Goal: Task Accomplishment & Management: Manage account settings

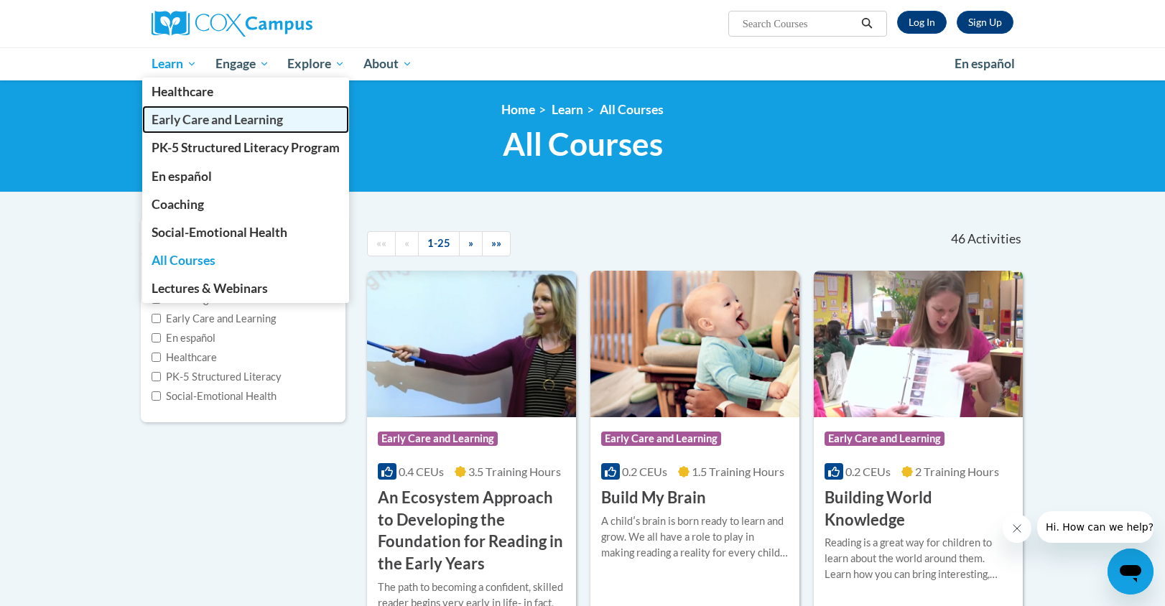
click at [164, 121] on span "Early Care and Learning" at bounding box center [217, 119] width 131 height 15
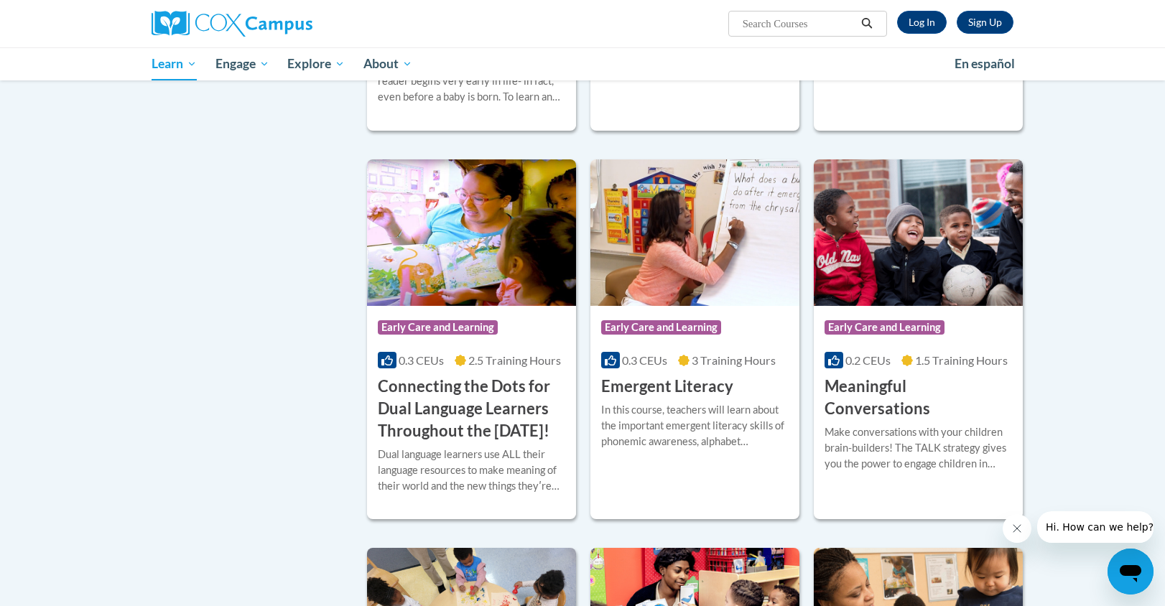
scroll to position [730, 0]
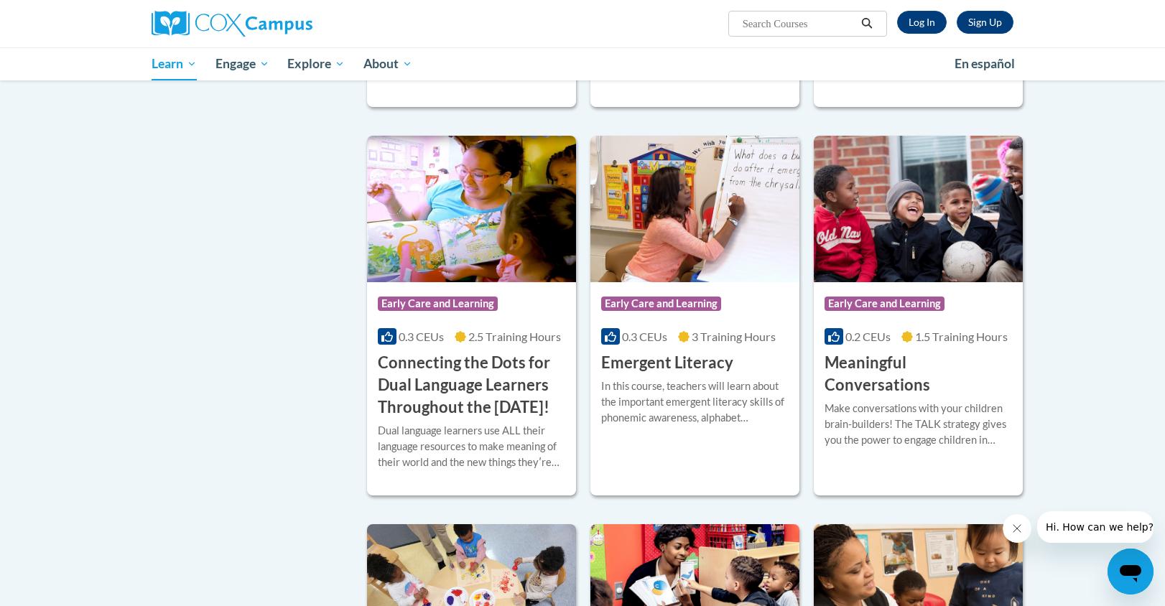
click at [467, 206] on img at bounding box center [471, 209] width 209 height 146
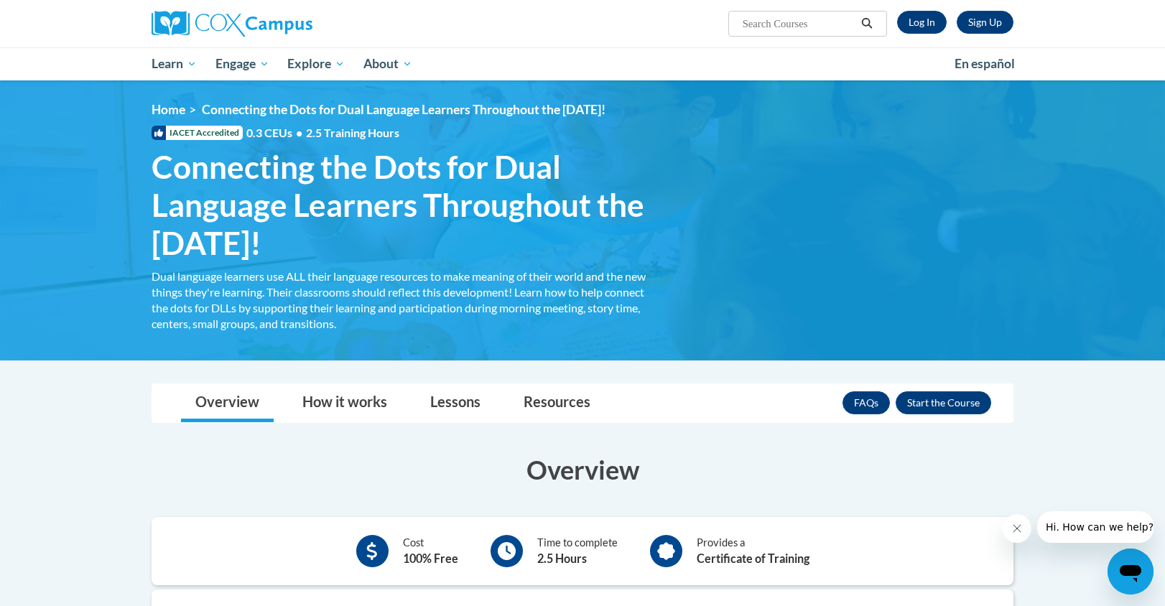
click at [736, 461] on h3 "Overview" at bounding box center [583, 470] width 862 height 36
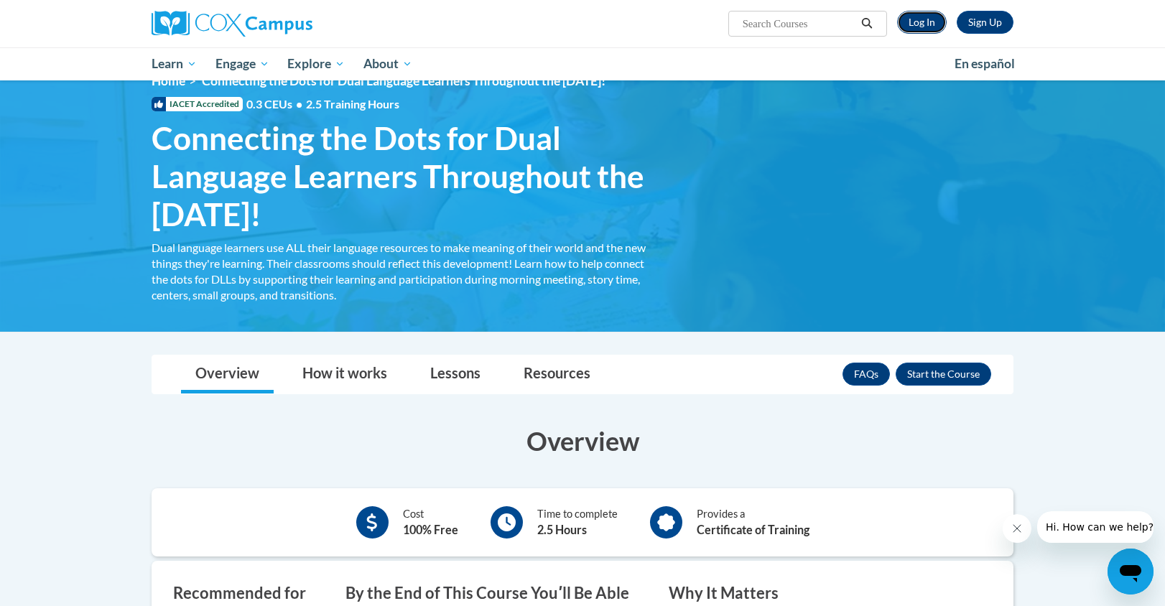
click at [924, 17] on link "Log In" at bounding box center [922, 22] width 50 height 23
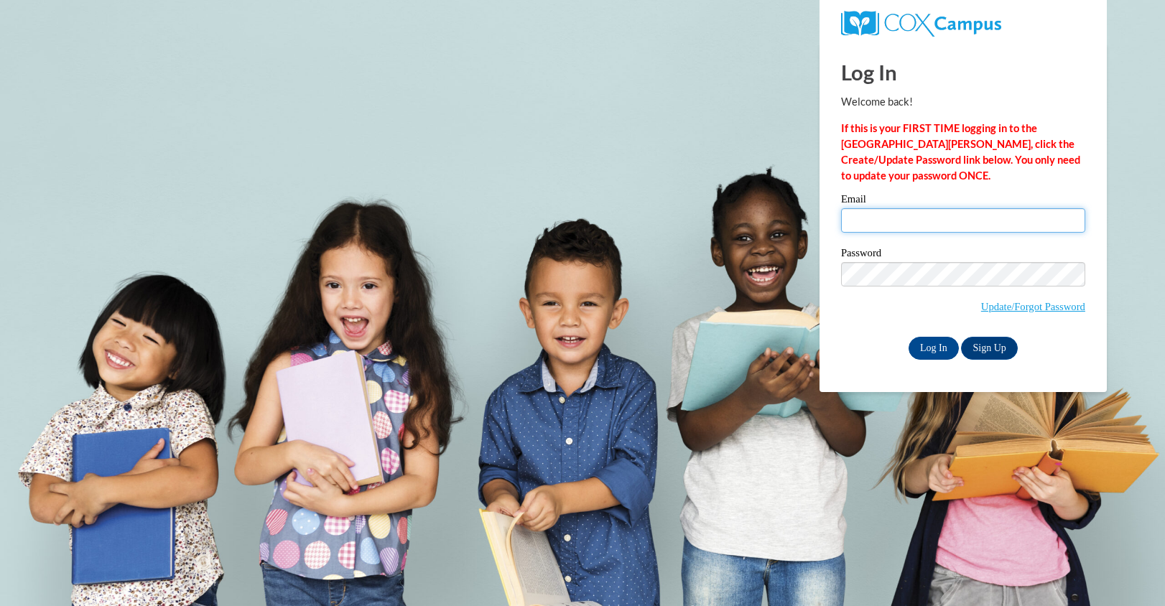
click at [913, 222] on input "Email" at bounding box center [963, 220] width 244 height 24
type input "mariavdiaz28@gmail.com"
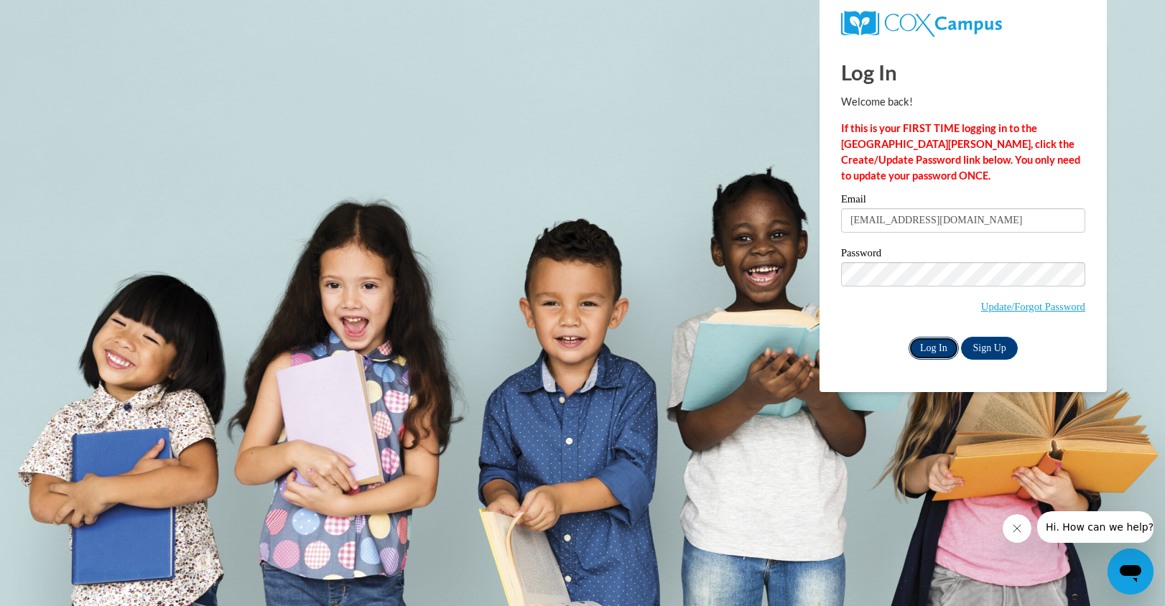
click at [944, 349] on input "Log In" at bounding box center [933, 348] width 50 height 23
